Goal: Information Seeking & Learning: Check status

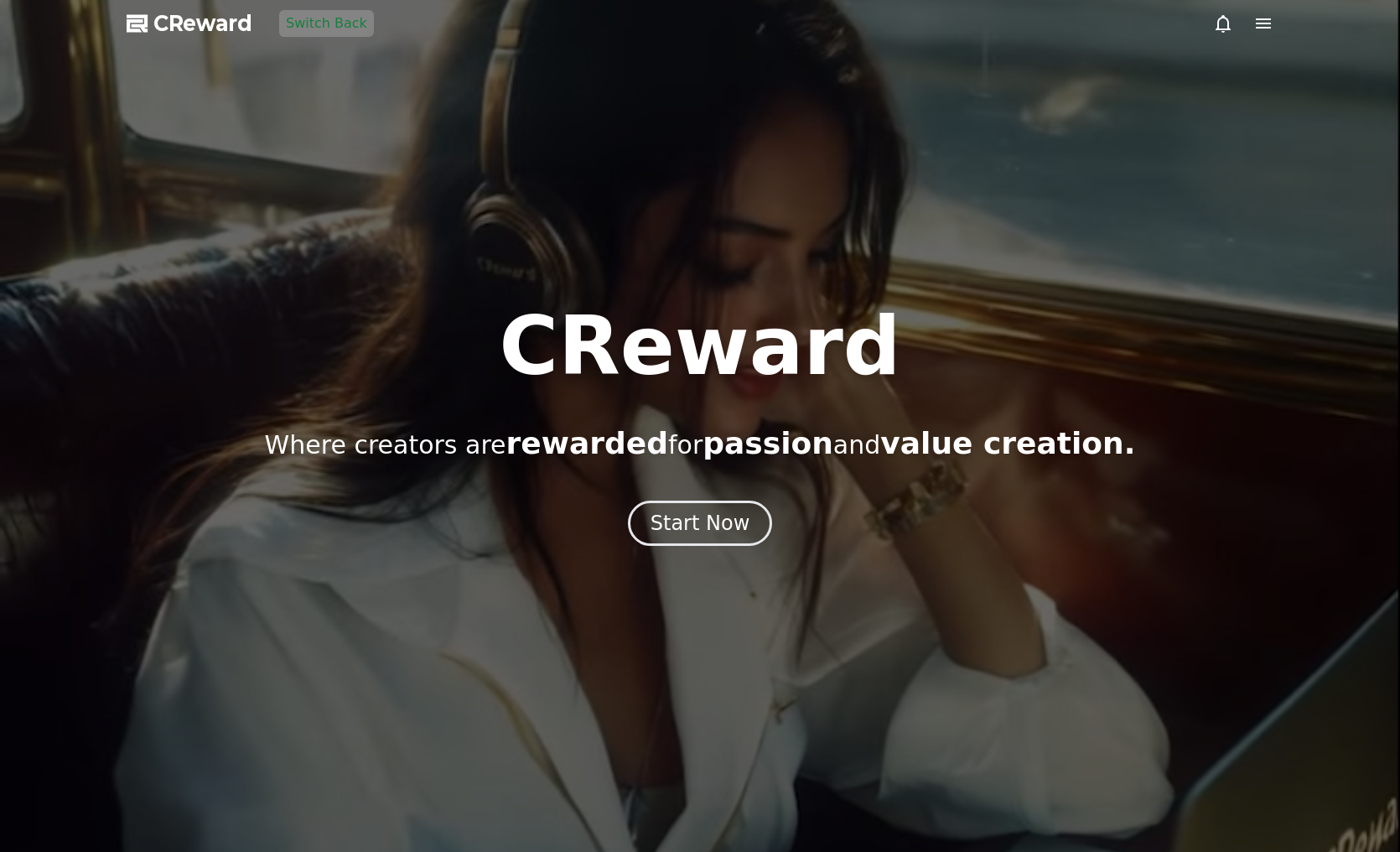
click at [724, 546] on div at bounding box center [700, 426] width 1400 height 852
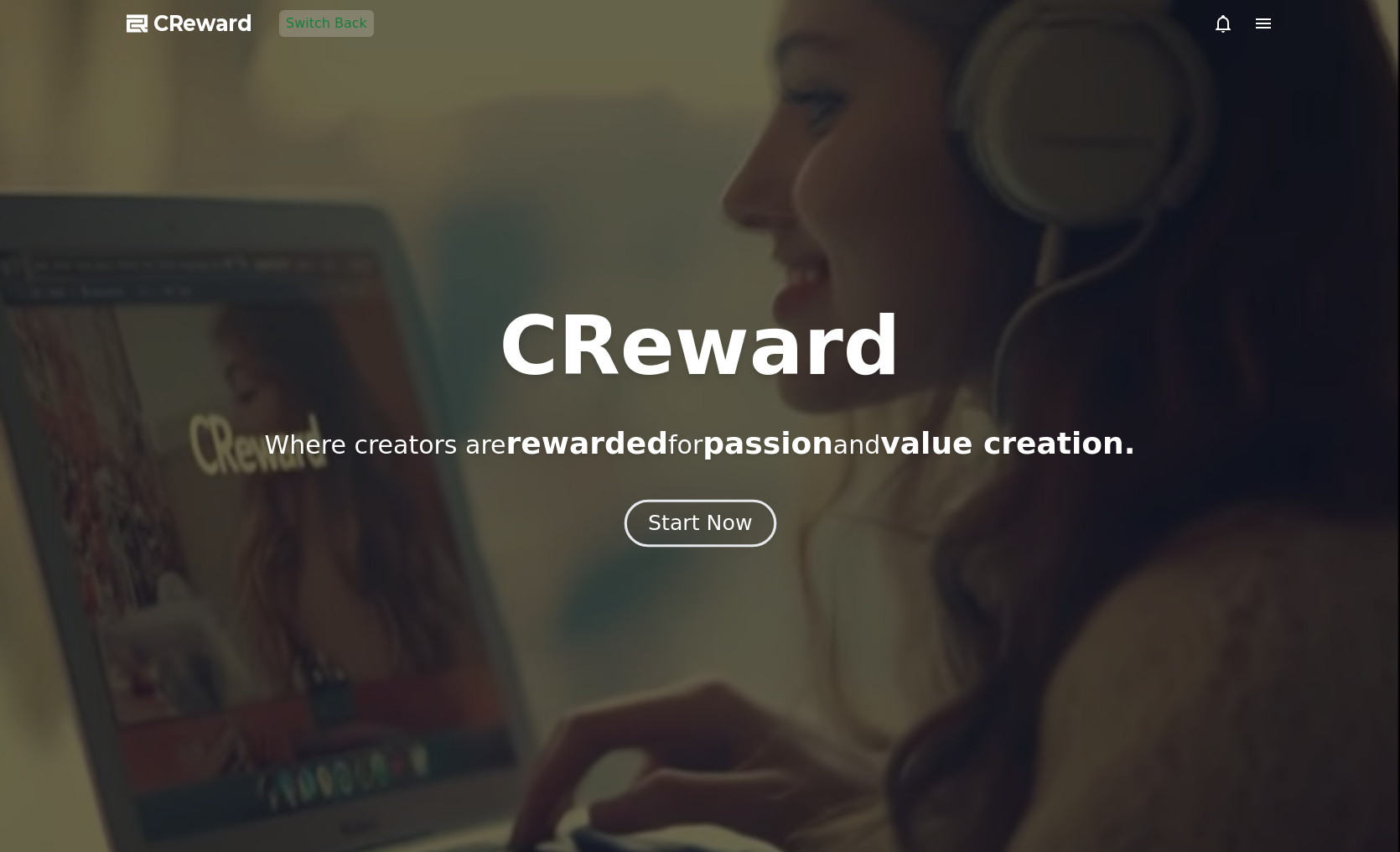
click at [714, 524] on div "Start Now" at bounding box center [700, 523] width 104 height 29
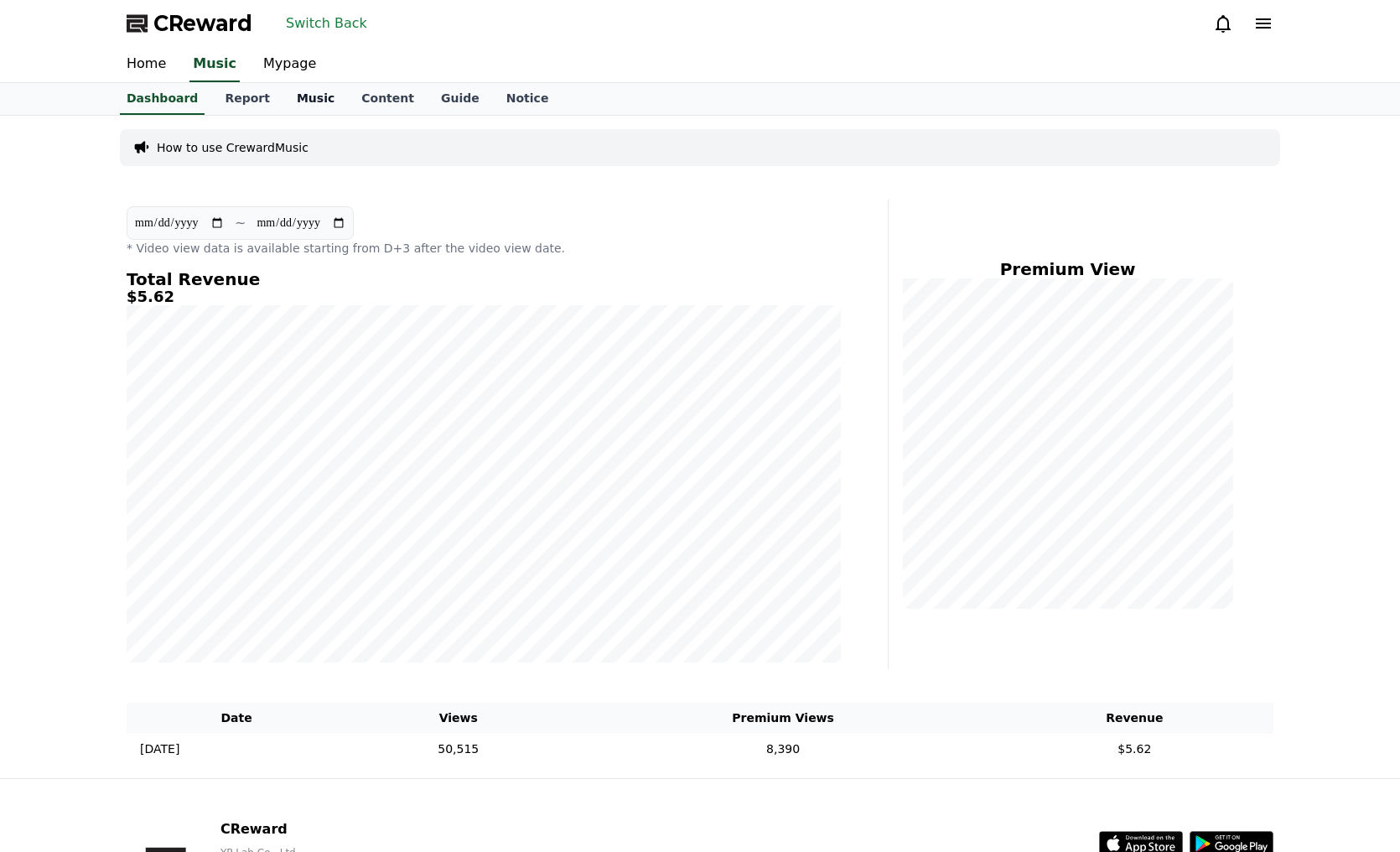
click at [292, 101] on link "Music" at bounding box center [316, 98] width 65 height 32
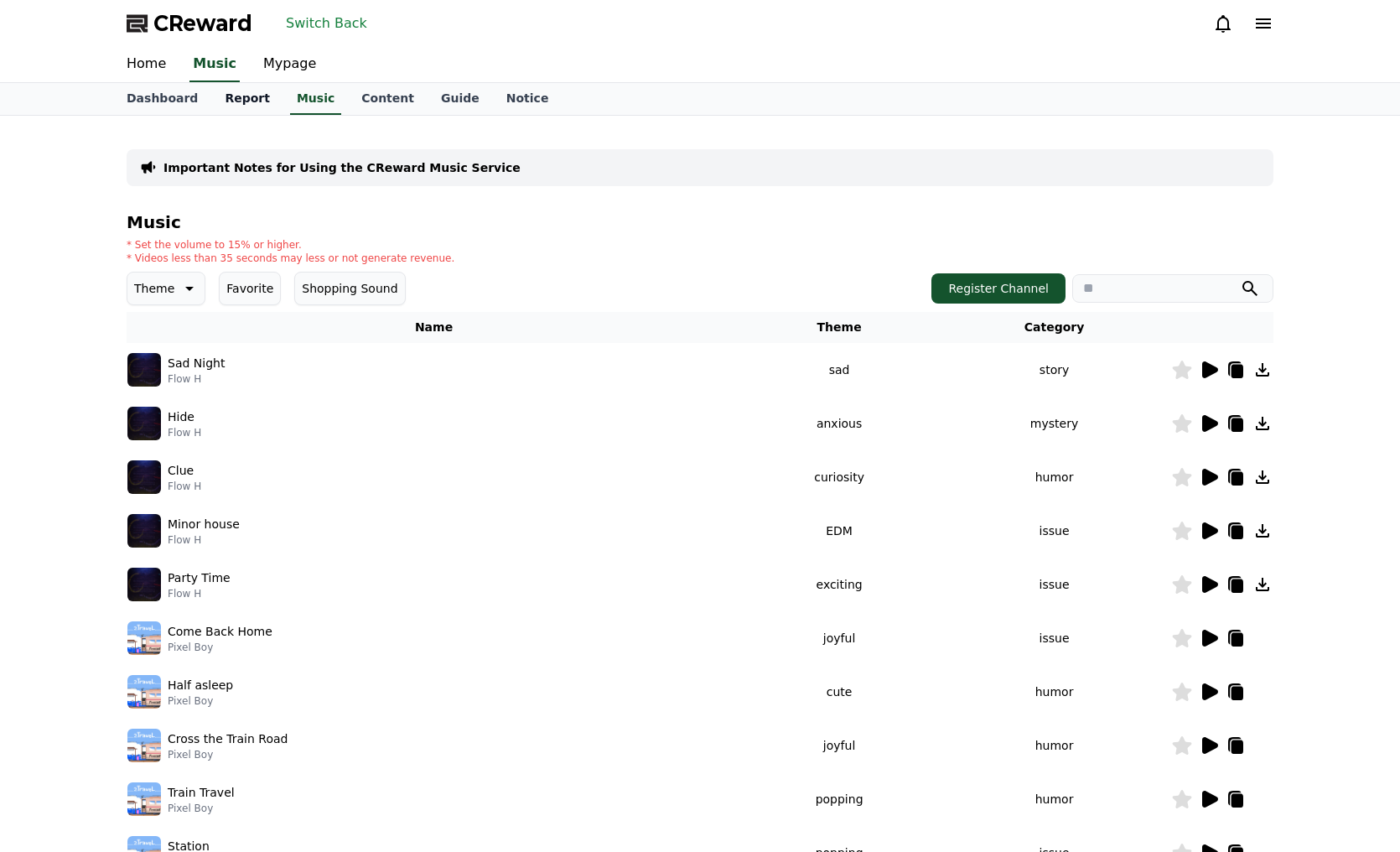
click at [231, 107] on link "Report" at bounding box center [247, 98] width 72 height 32
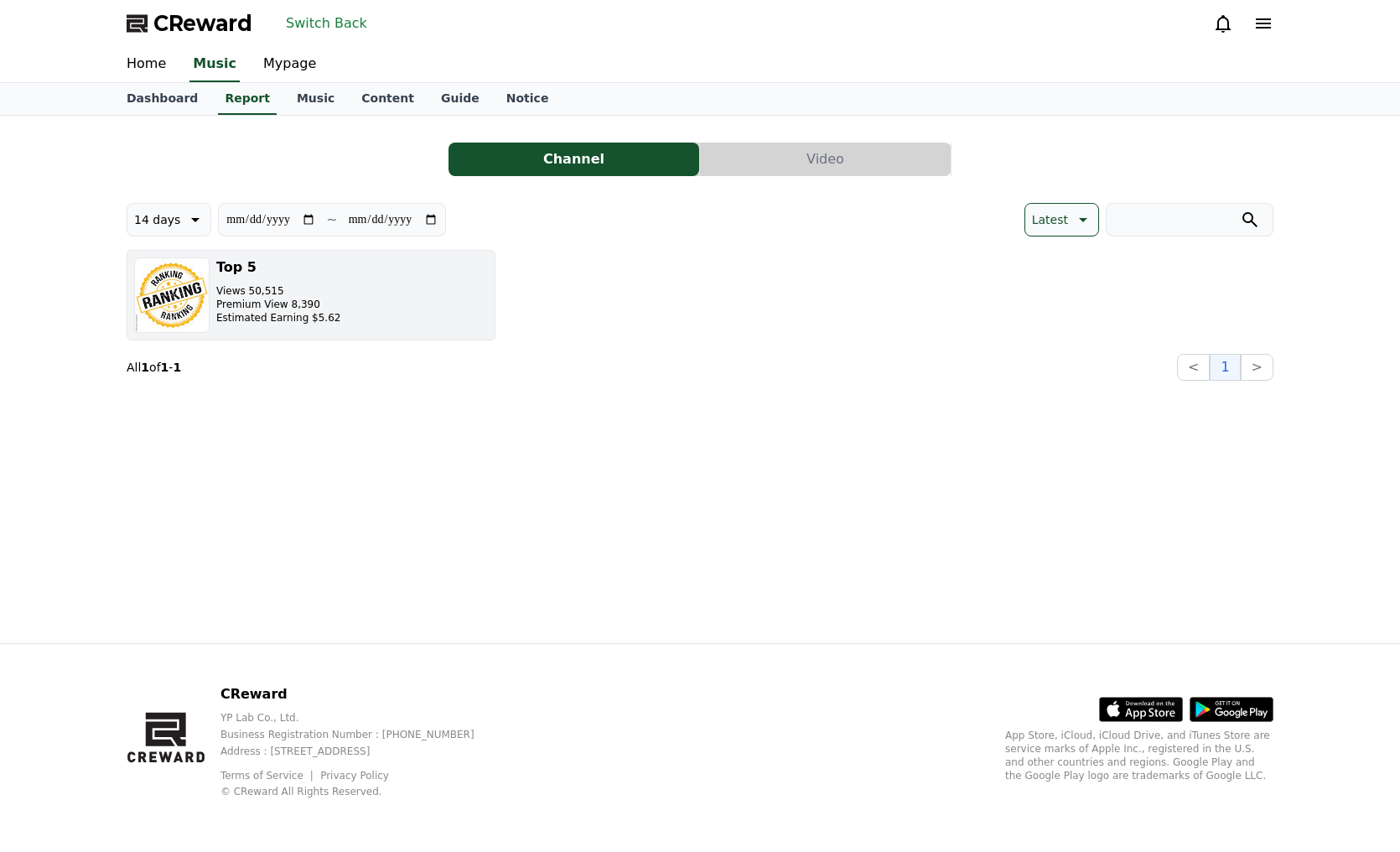
click at [381, 287] on button "Top 5 Views 50,515 Premium View 8,390 Estimated Earning $5.62" at bounding box center [311, 294] width 369 height 91
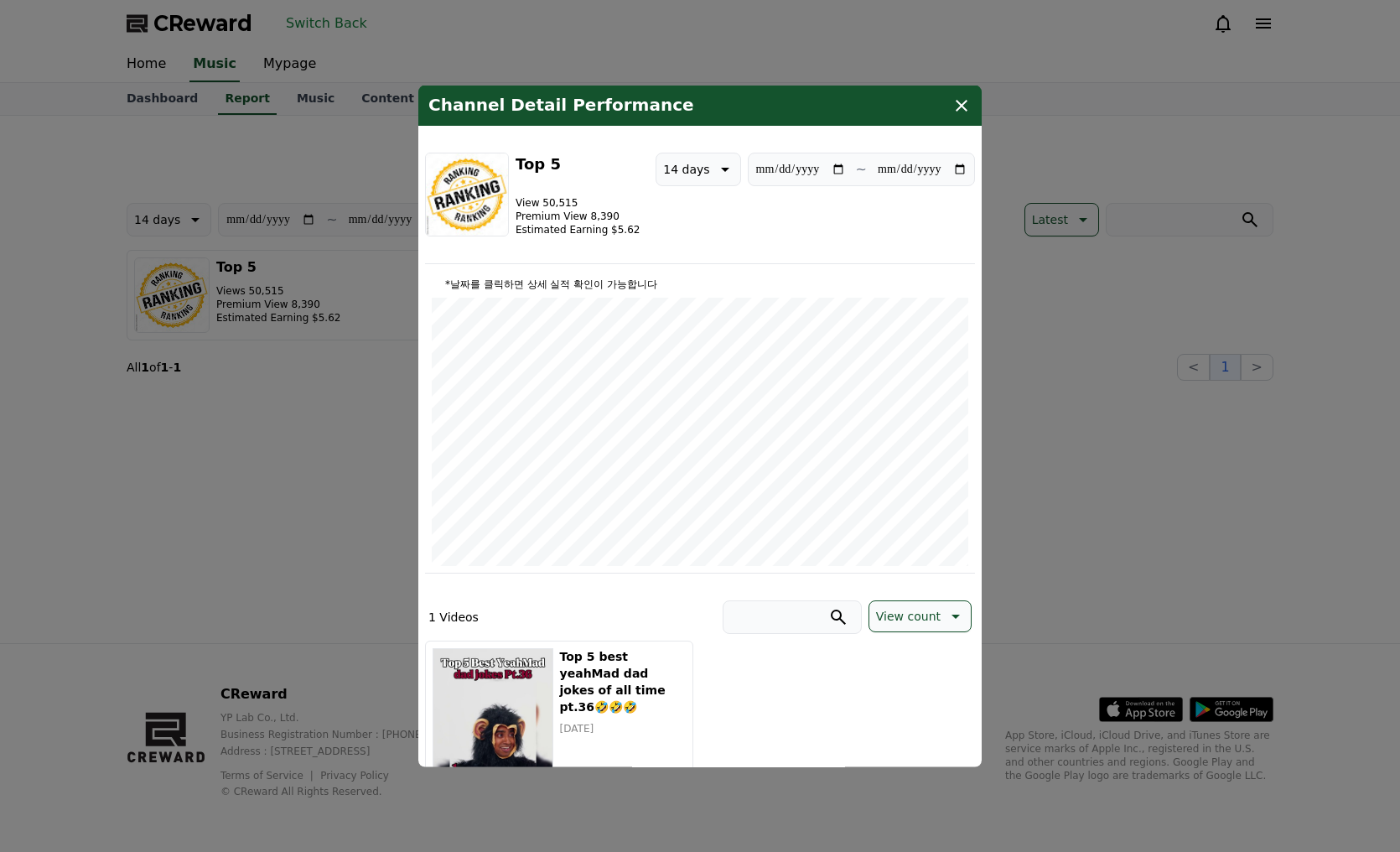
click at [952, 104] on icon "modal" at bounding box center [961, 105] width 20 height 20
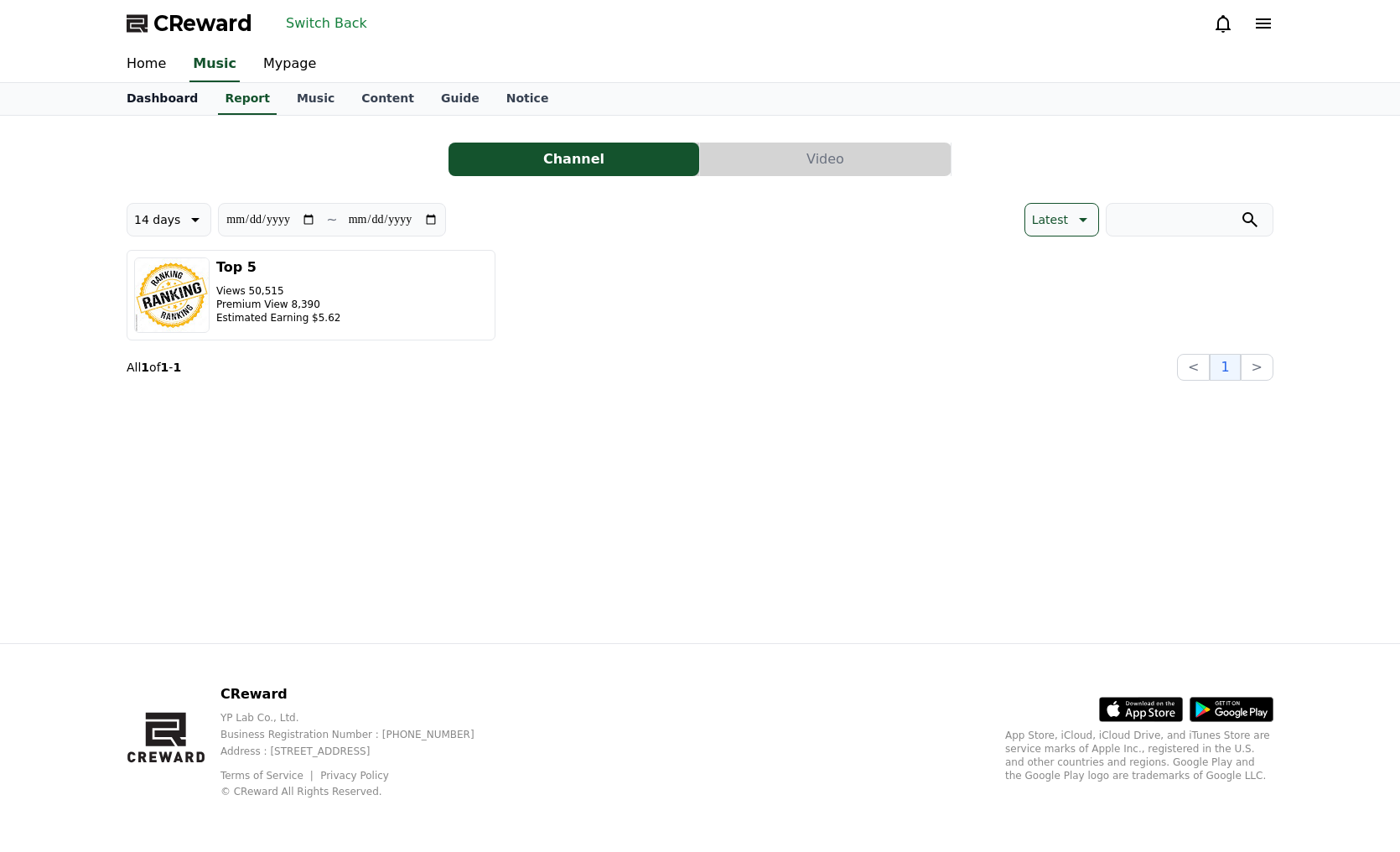
click at [141, 99] on link "Dashboard" at bounding box center [162, 98] width 98 height 32
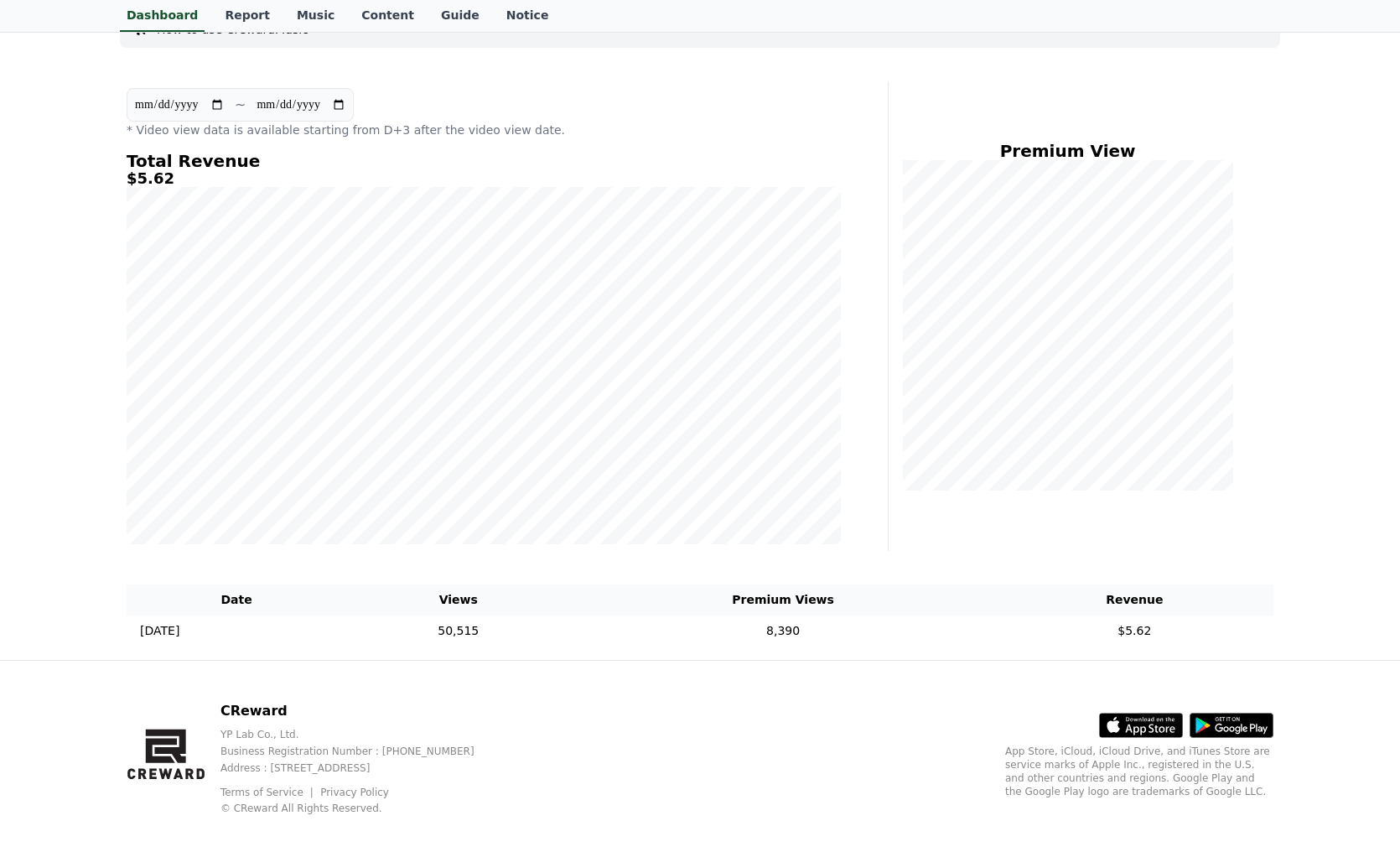
scroll to position [135, 0]
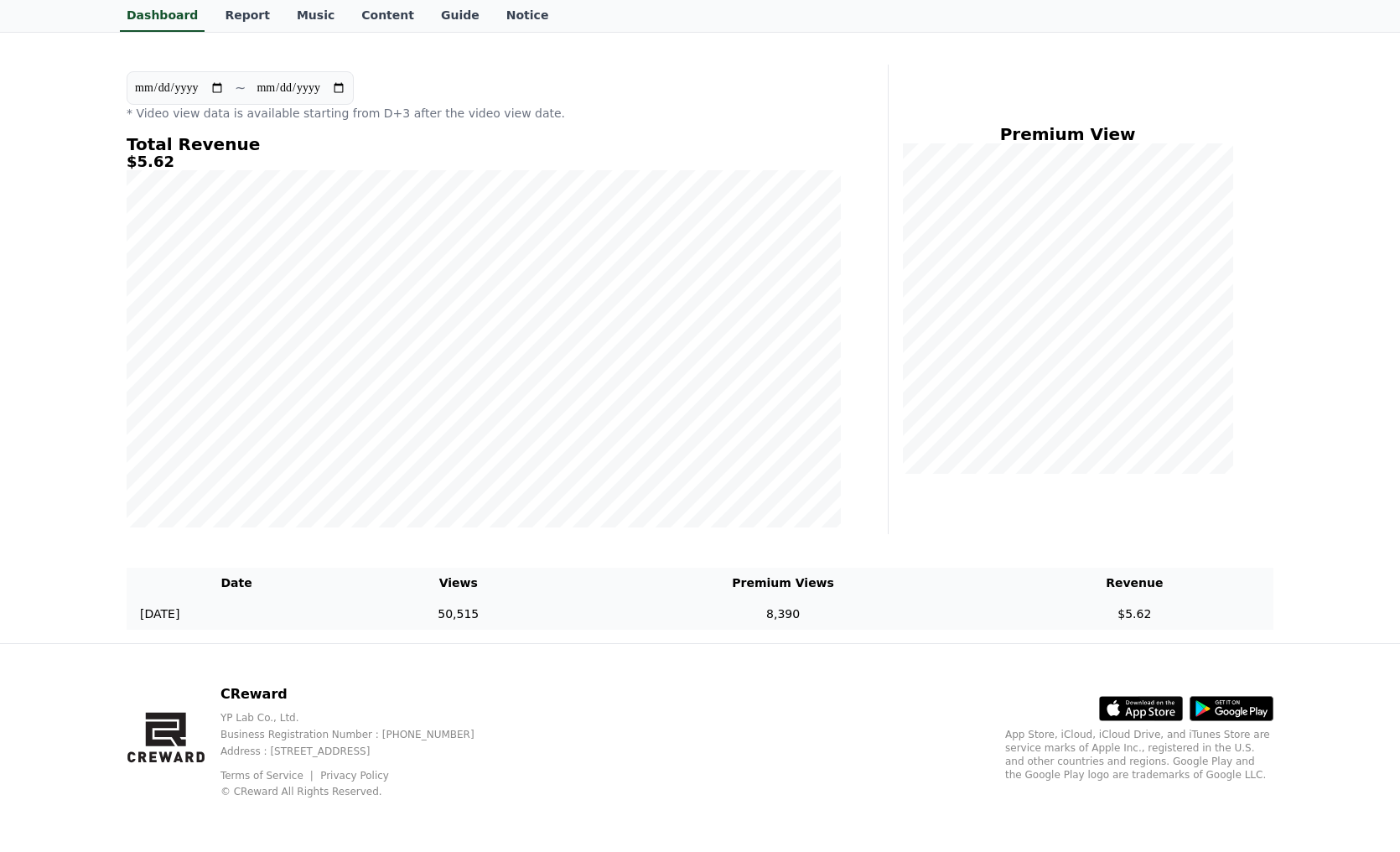
click at [790, 599] on td "8,390" at bounding box center [783, 614] width 425 height 31
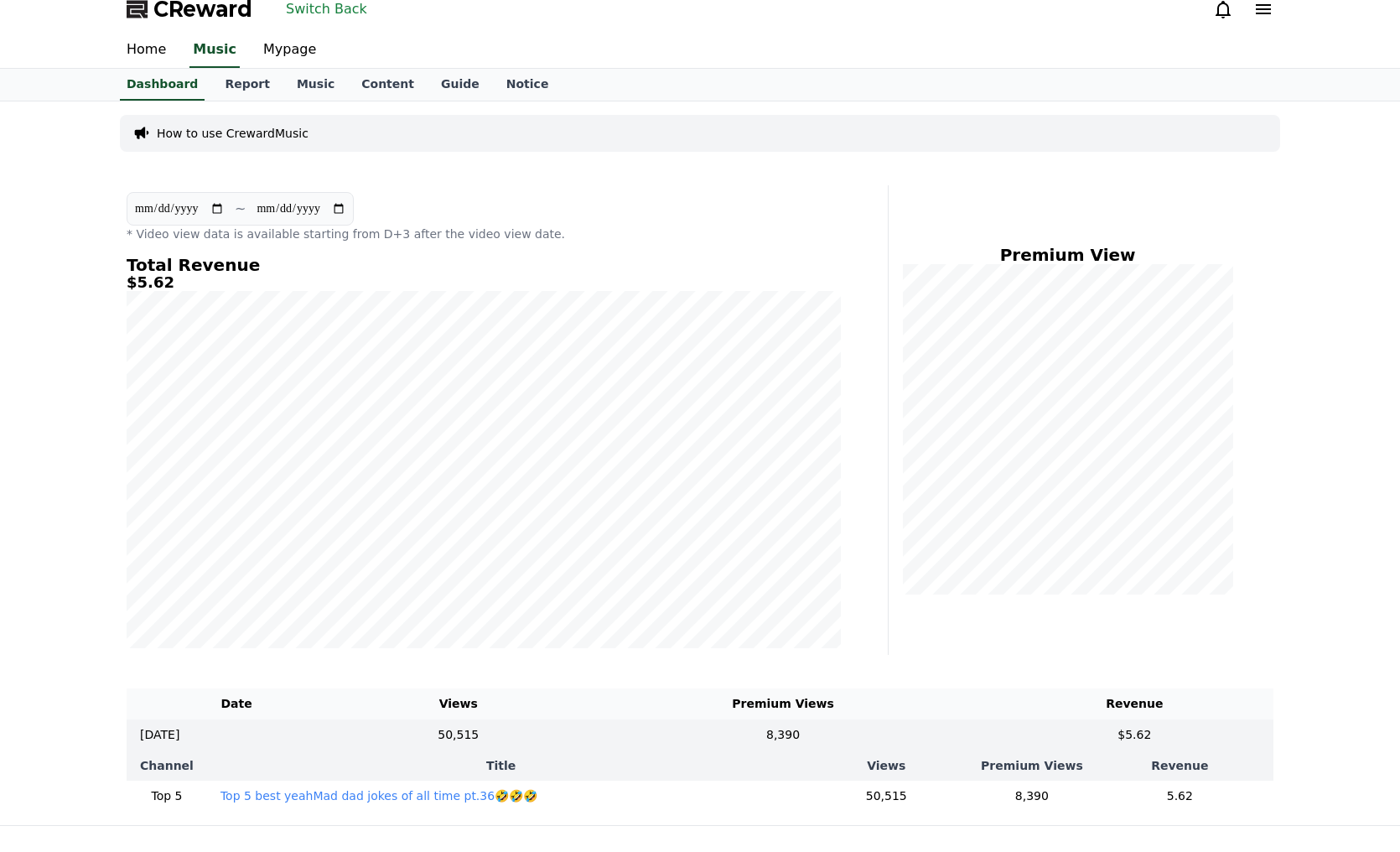
scroll to position [0, 0]
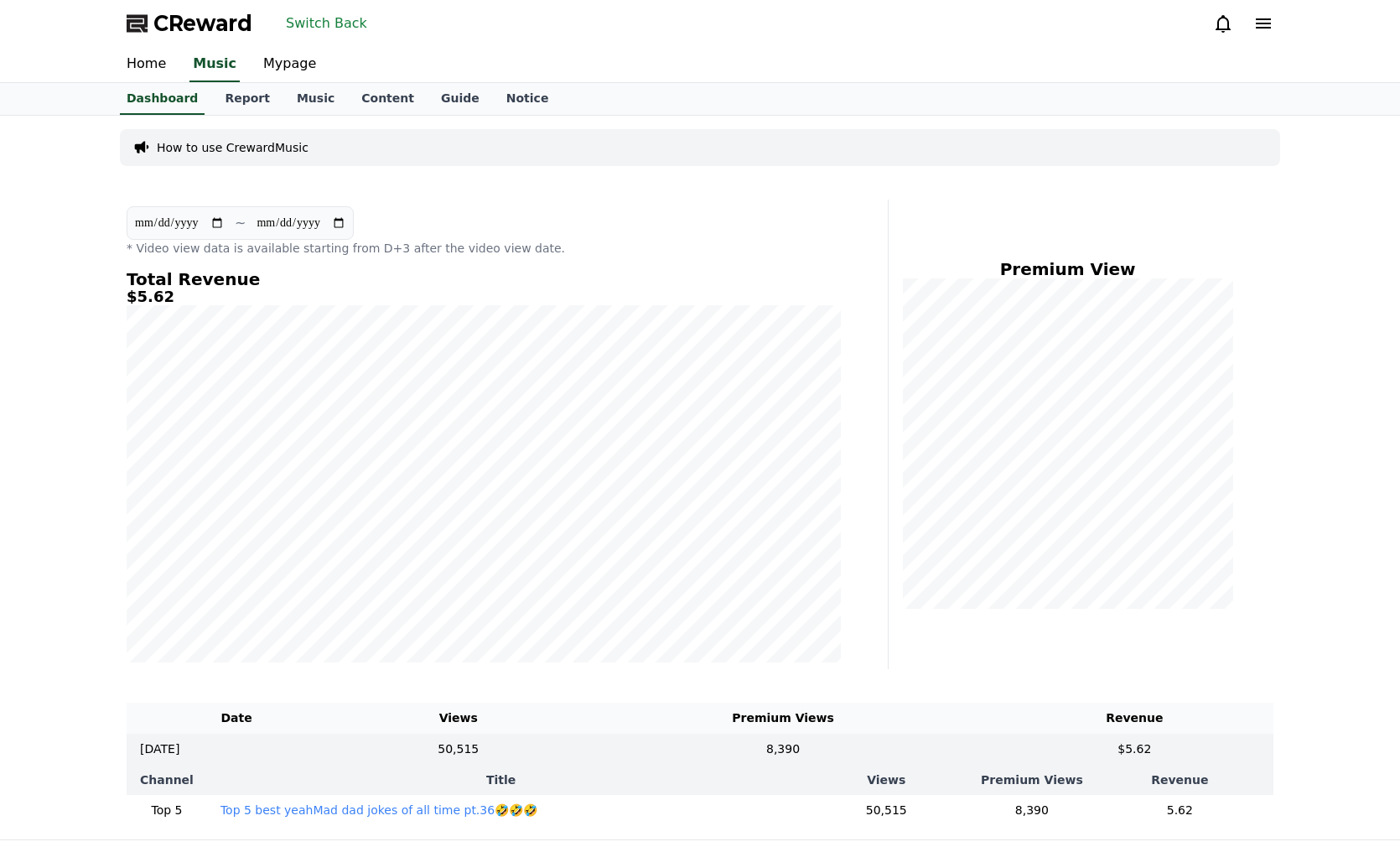
click at [302, 26] on button "Switch Back" at bounding box center [326, 24] width 95 height 27
